Goal: Transaction & Acquisition: Purchase product/service

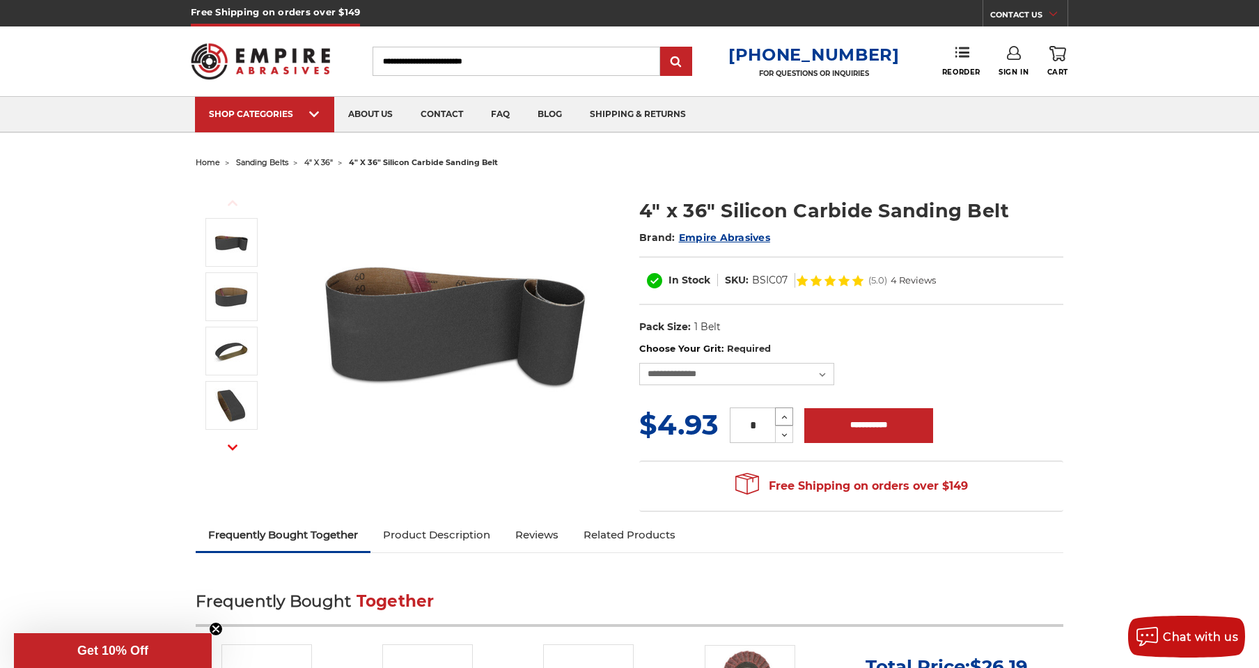
click at [791, 418] on button "Increase Quantity:" at bounding box center [784, 416] width 18 height 18
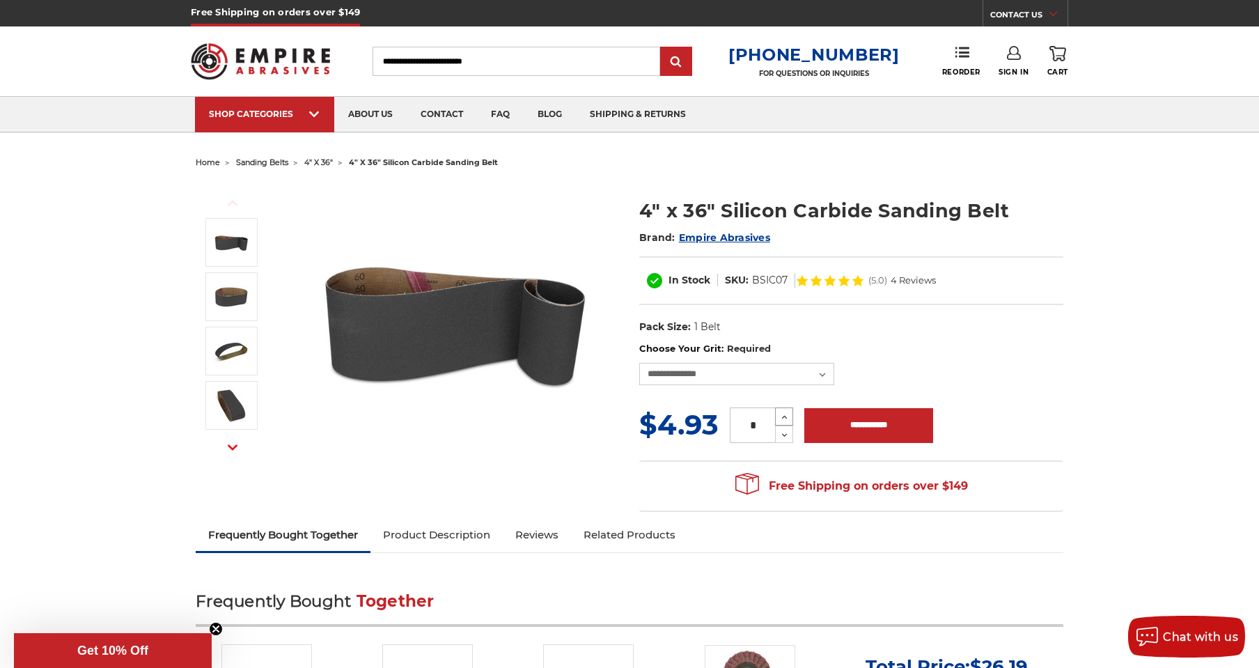
click at [791, 418] on button "Increase Quantity:" at bounding box center [784, 416] width 18 height 18
click at [792, 419] on button "Increase Quantity:" at bounding box center [784, 416] width 18 height 18
type input "*"
click at [793, 421] on div "* Increase Quantity: Decrease Quantity:" at bounding box center [762, 425] width 86 height 36
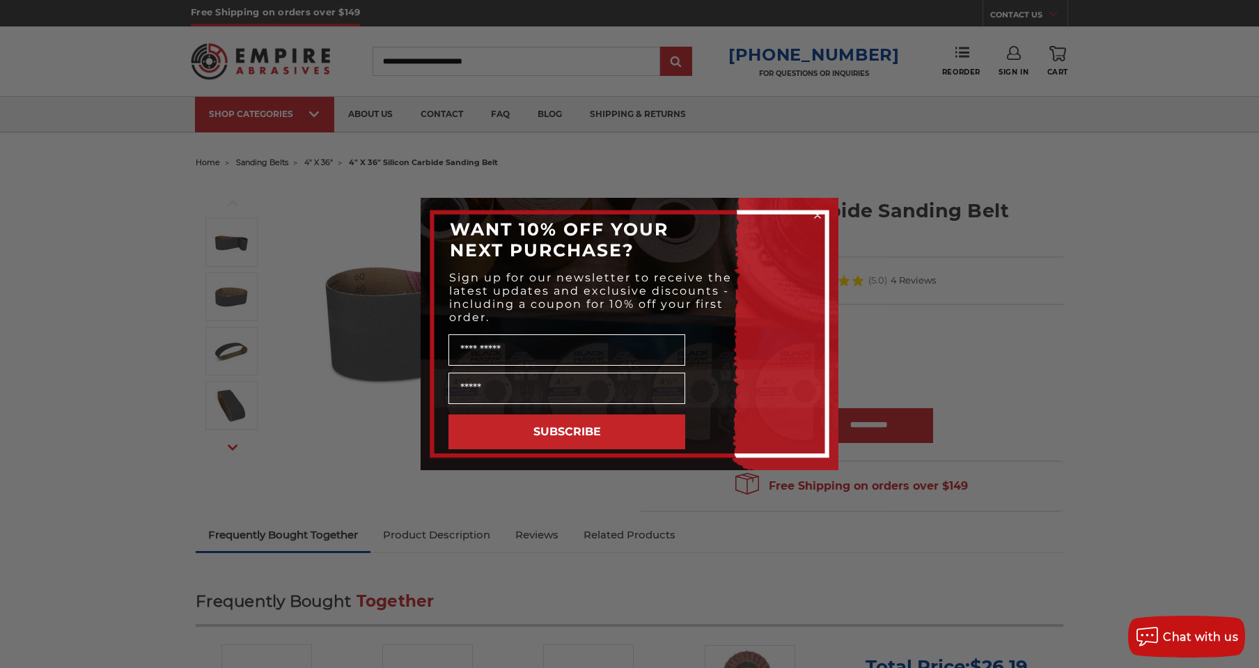
click at [1031, 457] on div "Close dialog WANT 10% OFF YOUR NEXT PURCHASE? Sign up for our newsletter to rec…" at bounding box center [629, 334] width 1259 height 668
click at [882, 492] on div "Close dialog WANT 10% OFF YOUR NEXT PURCHASE? Sign up for our newsletter to rec…" at bounding box center [629, 334] width 1259 height 668
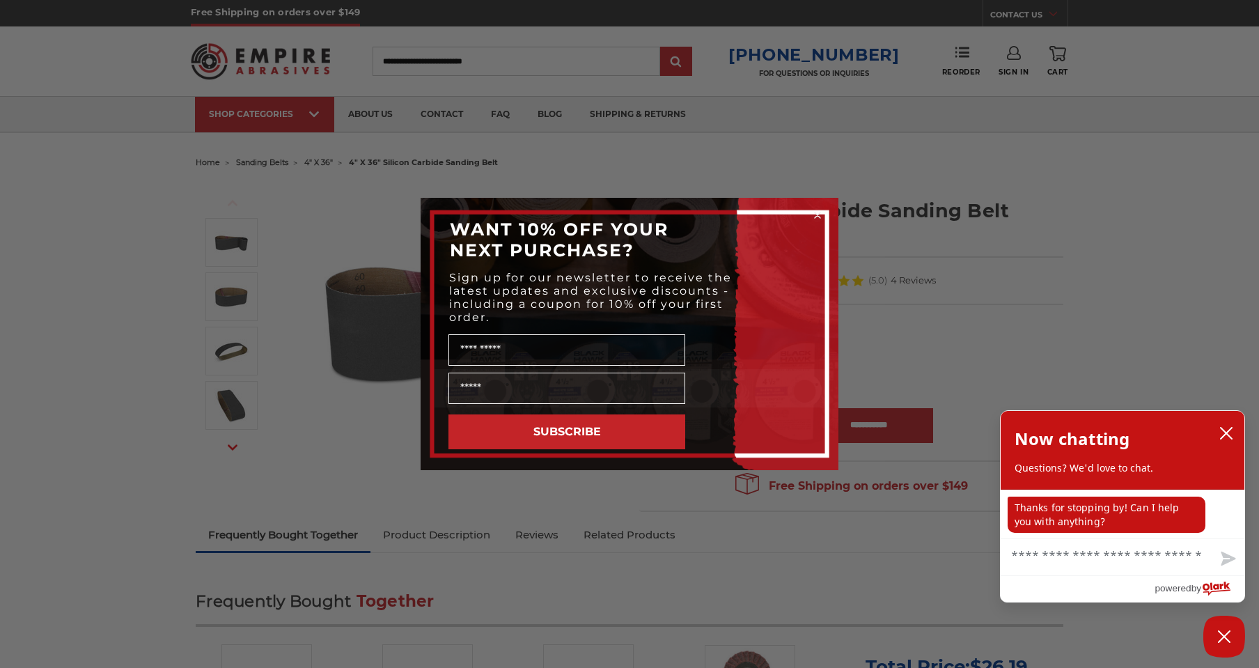
drag, startPoint x: 931, startPoint y: 251, endPoint x: 1098, endPoint y: 348, distance: 192.6
click at [932, 251] on div "Close dialog WANT 10% OFF YOUR NEXT PURCHASE? Sign up for our newsletter to rec…" at bounding box center [629, 334] width 1259 height 668
click at [1226, 430] on icon "close chatbox" at bounding box center [1226, 433] width 14 height 14
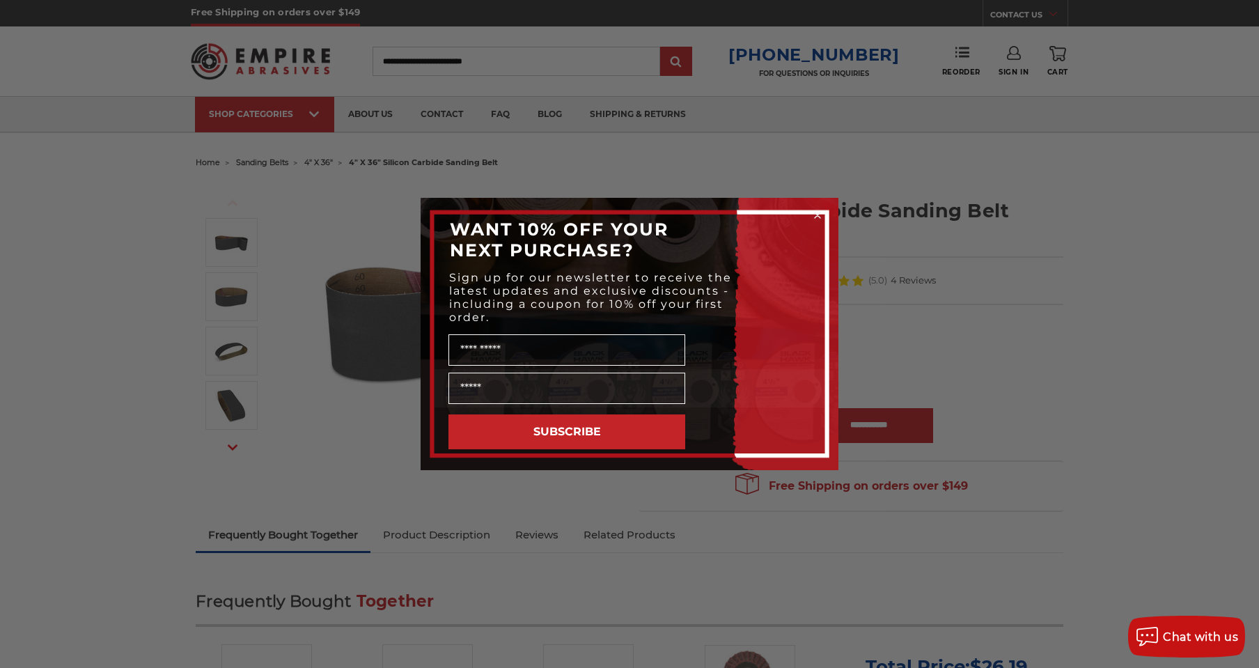
drag, startPoint x: 964, startPoint y: 336, endPoint x: 861, endPoint y: 329, distance: 102.6
click at [963, 336] on div "Close dialog WANT 10% OFF YOUR NEXT PURCHASE? Sign up for our newsletter to rec…" at bounding box center [629, 334] width 1259 height 668
click at [563, 432] on button "SUBSCRIBE" at bounding box center [567, 431] width 237 height 35
click at [783, 462] on form "WANT 10% OFF YOUR NEXT PURCHASE? Sign up for our newsletter to receive the late…" at bounding box center [630, 334] width 418 height 272
click at [935, 270] on div "Close dialog WANT 10% OFF YOUR NEXT PURCHASE? Sign up for our newsletter to rec…" at bounding box center [629, 334] width 1259 height 668
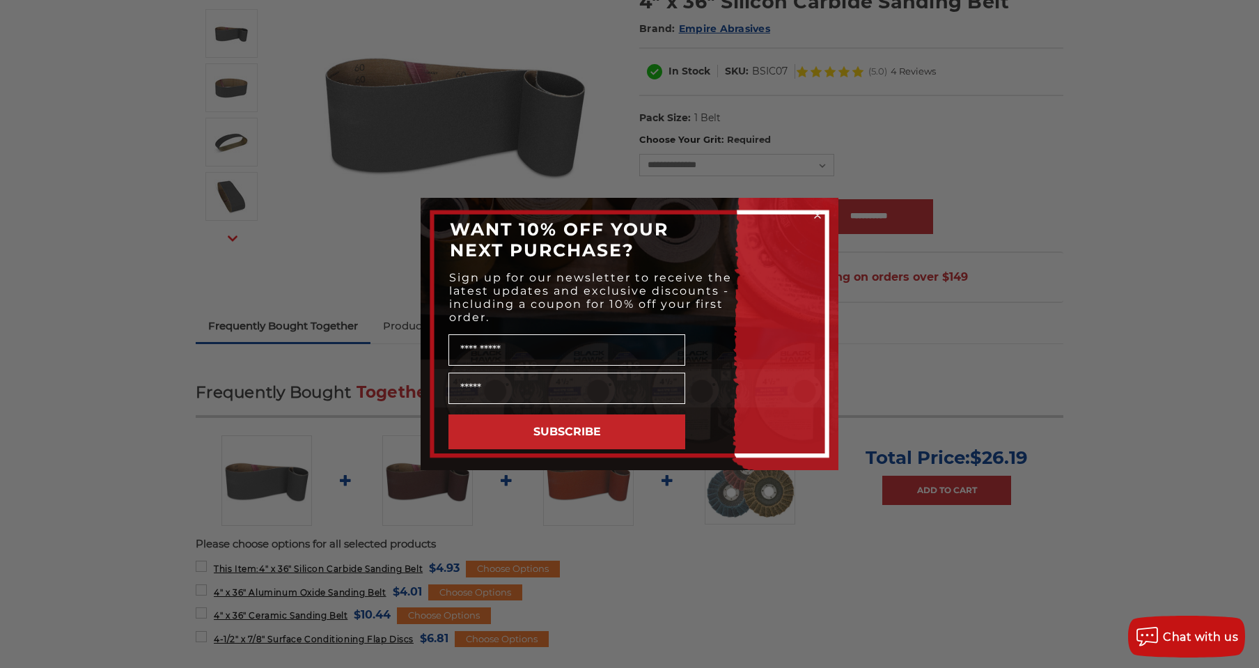
scroll to position [279, 0]
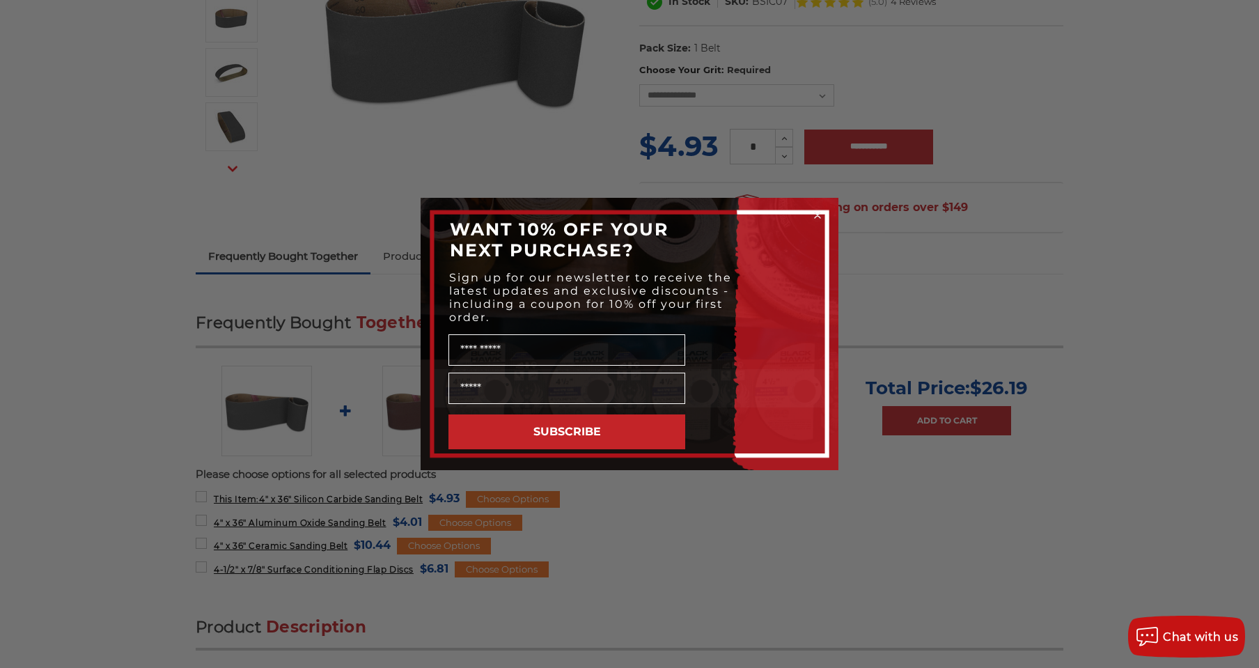
click at [922, 148] on div "Close dialog WANT 10% OFF YOUR NEXT PURCHASE? Sign up for our newsletter to rec…" at bounding box center [629, 334] width 1259 height 668
click at [875, 143] on div "Close dialog WANT 10% OFF YOUR NEXT PURCHASE? Sign up for our newsletter to rec…" at bounding box center [629, 334] width 1259 height 668
click at [895, 169] on div "Close dialog WANT 10% OFF YOUR NEXT PURCHASE? Sign up for our newsletter to rec…" at bounding box center [629, 334] width 1259 height 668
click at [1047, 320] on div "Close dialog WANT 10% OFF YOUR NEXT PURCHASE? Sign up for our newsletter to rec…" at bounding box center [629, 334] width 1259 height 668
